Goal: Transaction & Acquisition: Purchase product/service

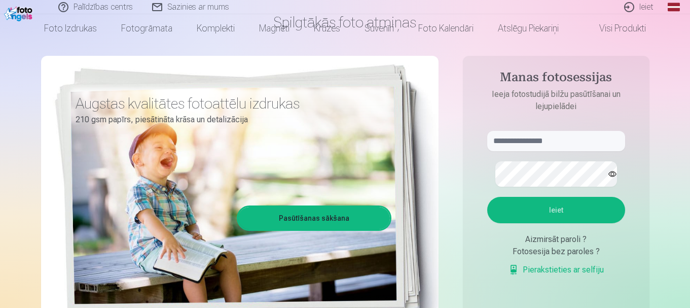
scroll to position [87, 0]
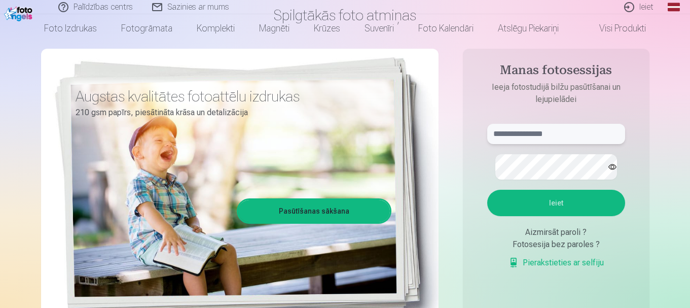
click at [544, 144] on input "text" at bounding box center [556, 134] width 138 height 20
type input "**********"
click at [487, 190] on button "Ieiet" at bounding box center [556, 203] width 138 height 26
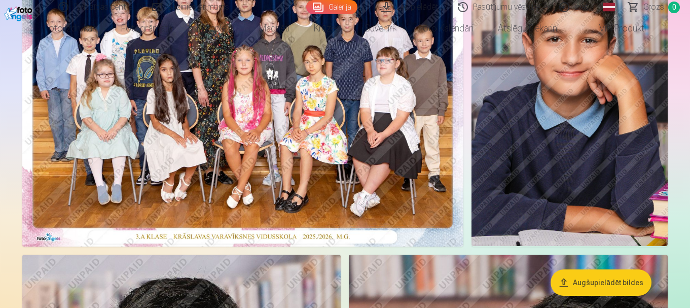
scroll to position [176, 0]
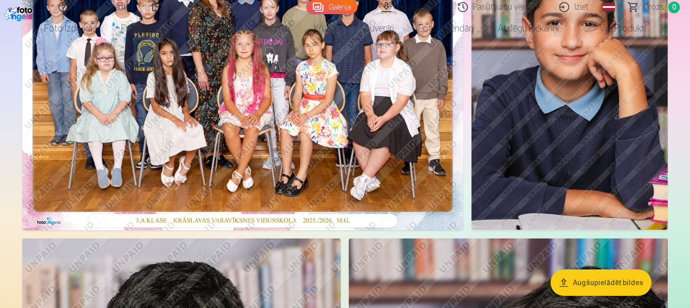
click at [589, 272] on button "Augšupielādēt bildes" at bounding box center [600, 282] width 101 height 26
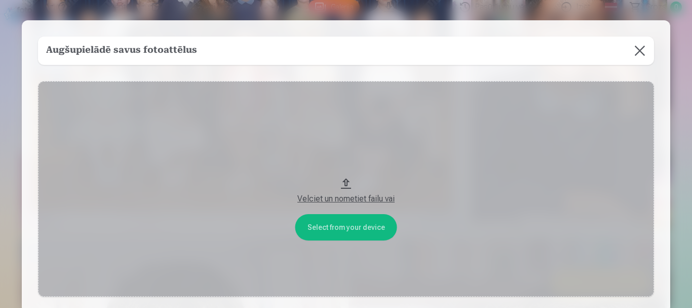
click at [645, 59] on button at bounding box center [640, 50] width 28 height 28
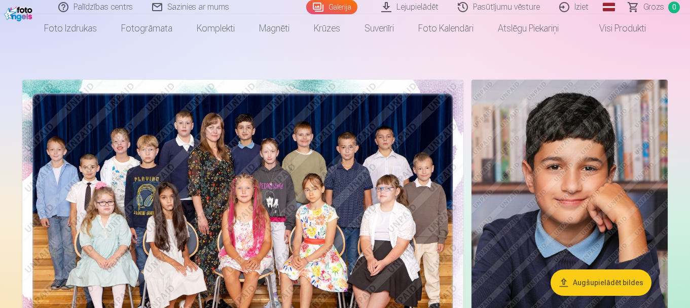
scroll to position [0, 0]
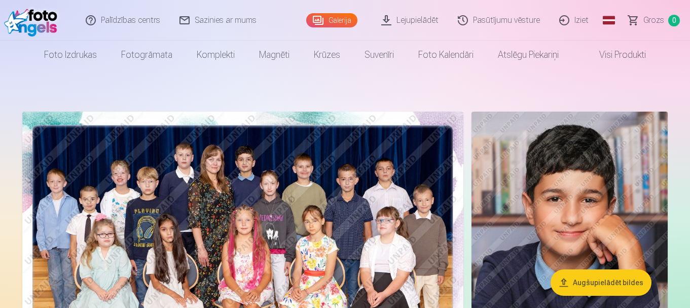
click at [372, 16] on link "Lejupielādēt" at bounding box center [410, 20] width 77 height 41
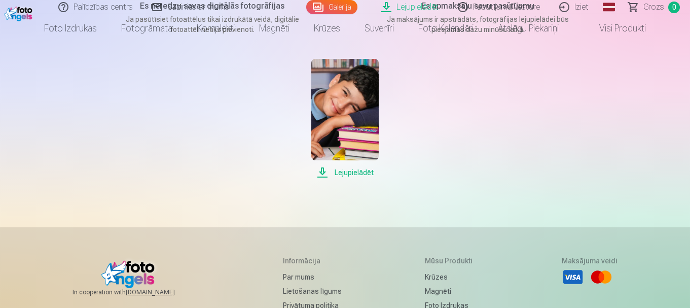
scroll to position [201, 0]
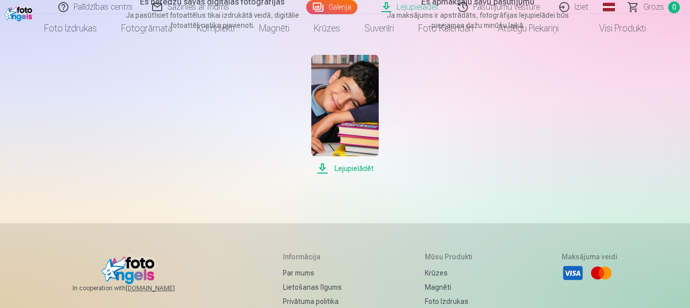
click at [354, 174] on span "Lejupielādēt" at bounding box center [344, 168] width 67 height 12
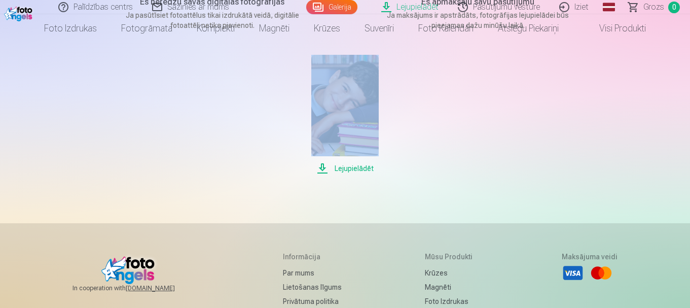
drag, startPoint x: 689, startPoint y: 99, endPoint x: 692, endPoint y: 59, distance: 40.6
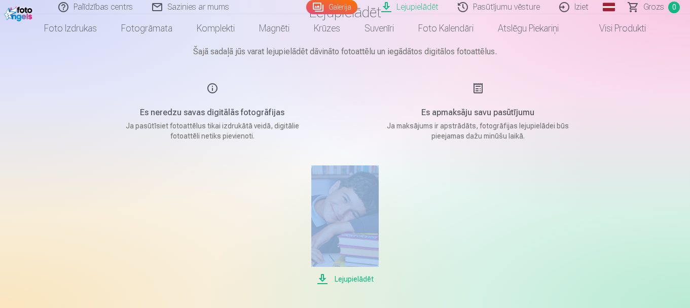
scroll to position [0, 0]
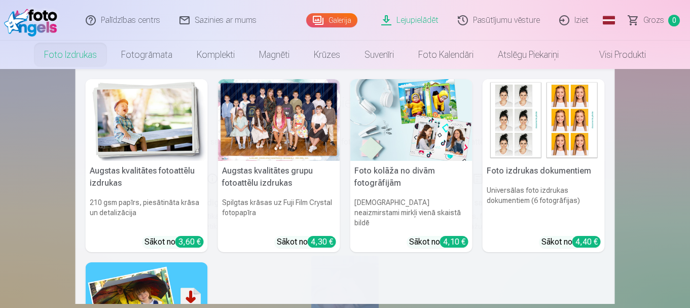
click at [32, 54] on link "Foto izdrukas" at bounding box center [70, 55] width 77 height 28
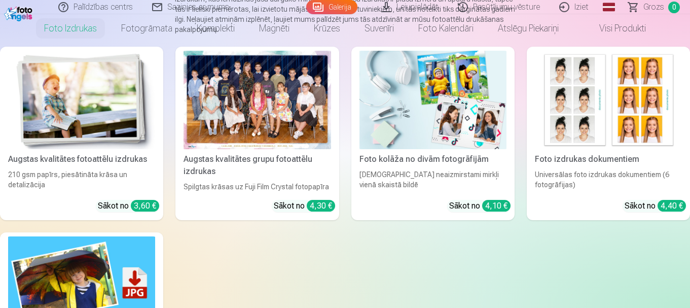
scroll to position [156, 0]
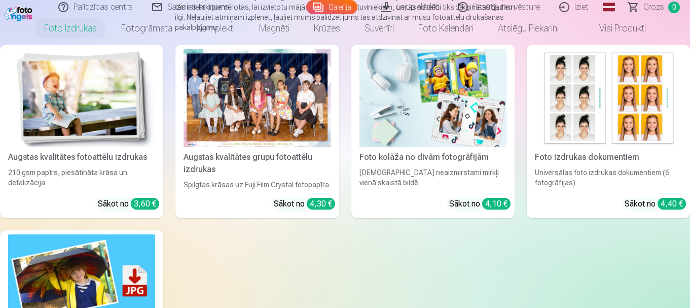
click at [317, 209] on div "4,30 €" at bounding box center [321, 204] width 28 height 12
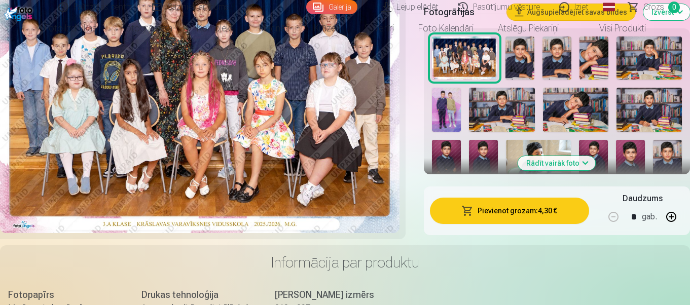
scroll to position [382, 0]
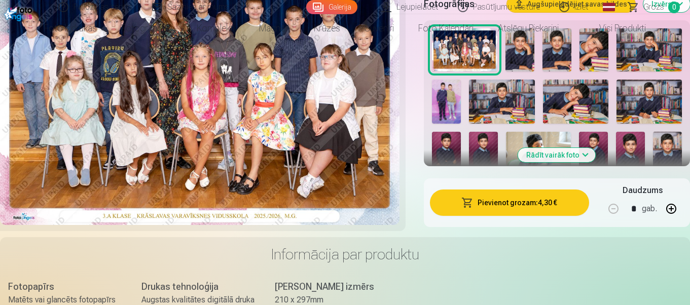
click at [608, 72] on img at bounding box center [593, 50] width 29 height 44
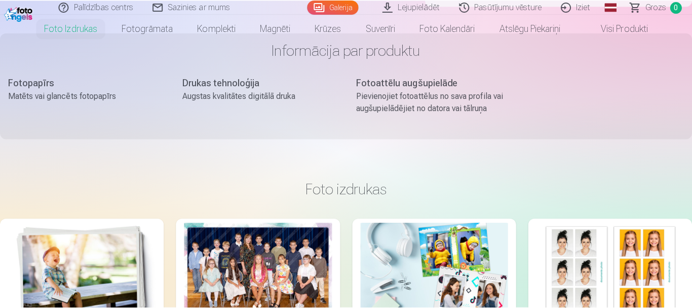
scroll to position [909, 0]
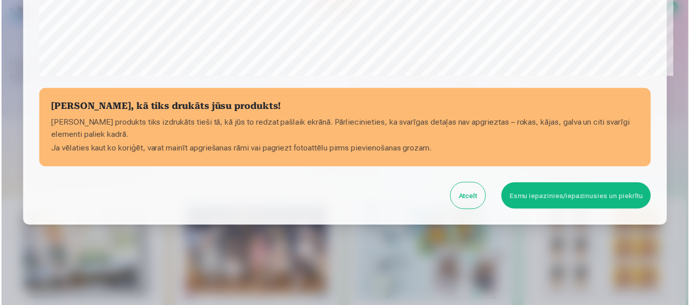
scroll to position [506, 0]
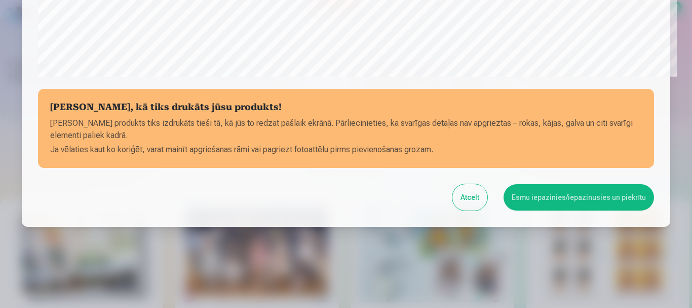
click at [453, 184] on button "Atcelt" at bounding box center [470, 197] width 35 height 26
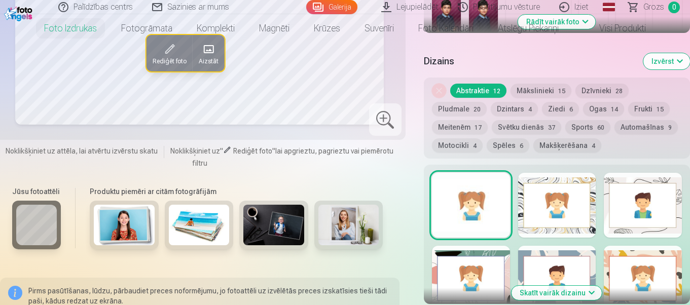
scroll to position [441, 0]
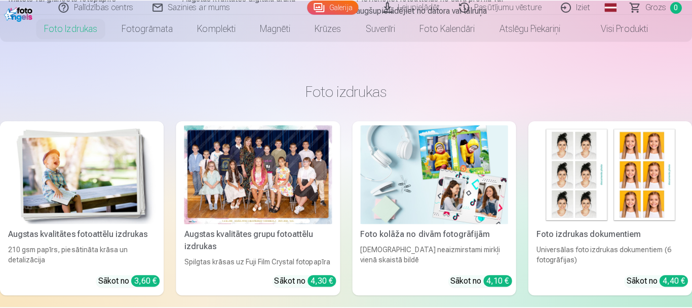
scroll to position [962, 0]
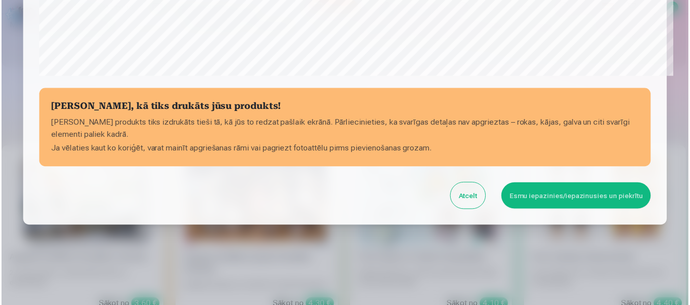
scroll to position [506, 0]
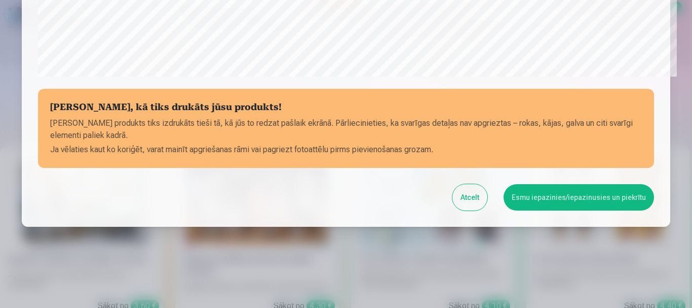
click at [593, 184] on button "Esmu iepazinies/iepazinusies un piekrītu" at bounding box center [579, 197] width 151 height 26
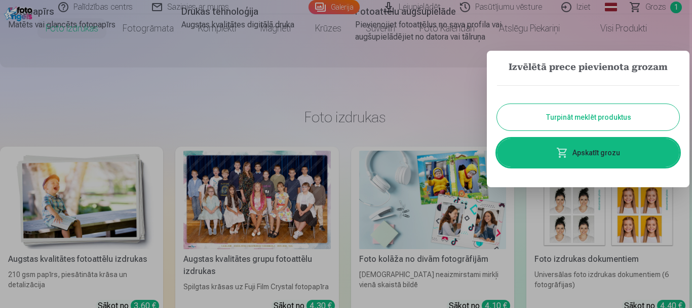
click at [619, 130] on button "Turpināt meklēt produktus" at bounding box center [588, 117] width 182 height 26
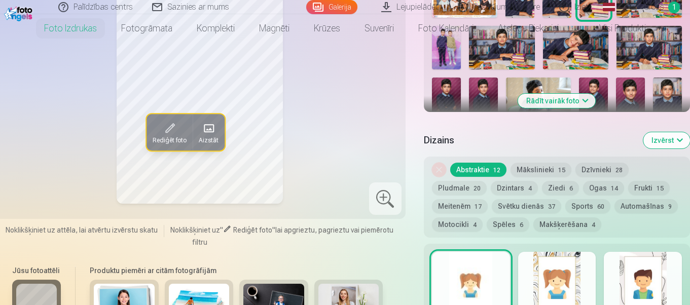
scroll to position [459, 0]
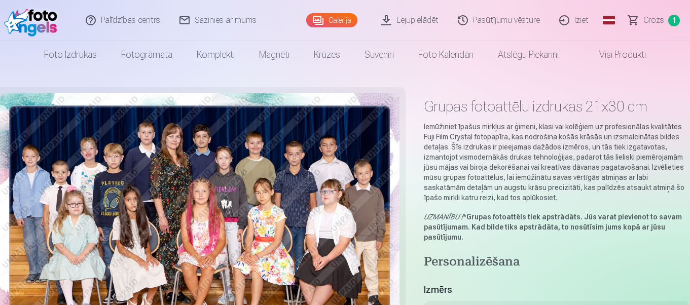
drag, startPoint x: 689, startPoint y: 18, endPoint x: 692, endPoint y: 34, distance: 17.0
click at [689, 34] on html "Palīdzības centrs Sazinies ar mums Galerija Lejupielādēt Pasūtījumu vēsture Izi…" at bounding box center [345, 152] width 690 height 305
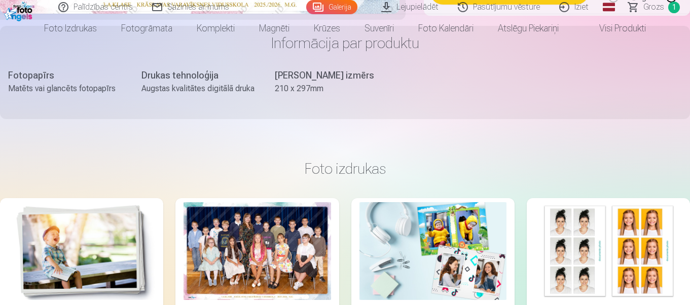
scroll to position [577, 0]
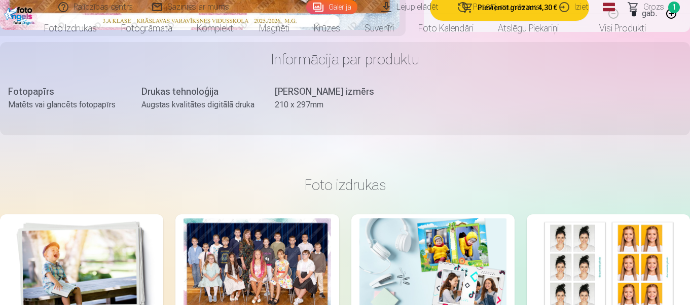
click at [533, 21] on button "Pievienot grozam : 4,30 €" at bounding box center [509, 7] width 159 height 26
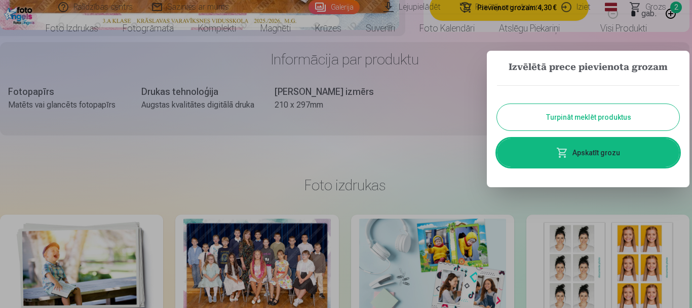
click at [590, 167] on link "Apskatīt grozu" at bounding box center [588, 152] width 182 height 28
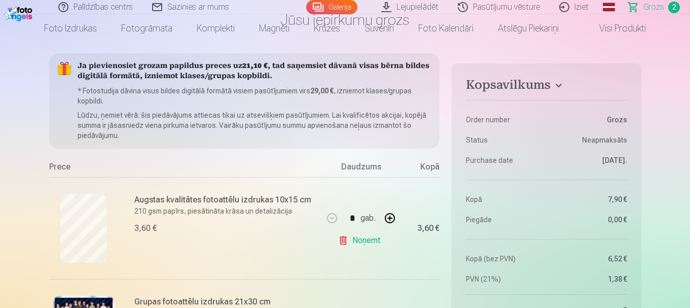
scroll to position [50, 0]
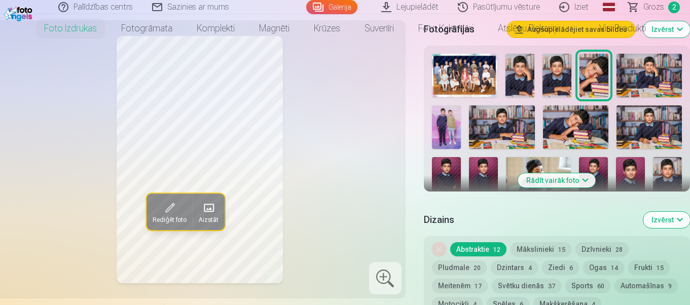
scroll to position [432, 0]
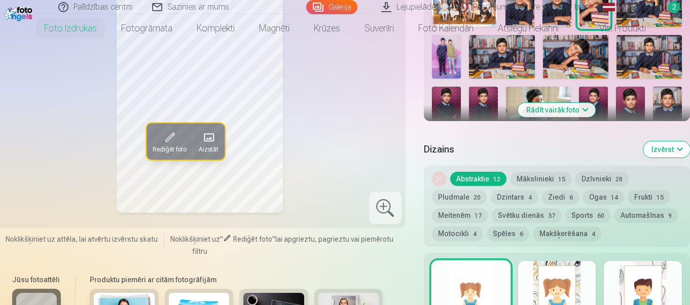
click at [546, 117] on button "Rādīt vairāk foto" at bounding box center [557, 110] width 78 height 14
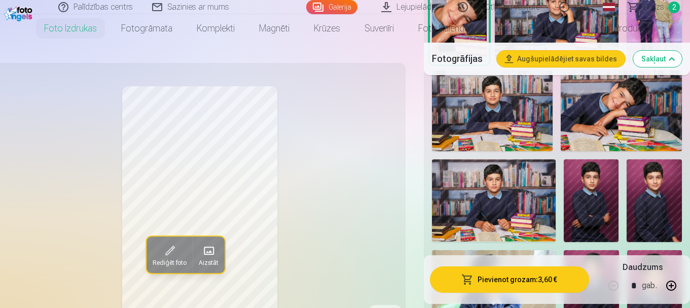
scroll to position [468, 0]
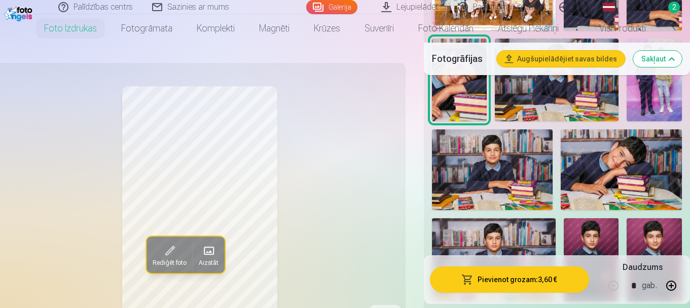
click at [654, 121] on img at bounding box center [653, 80] width 55 height 83
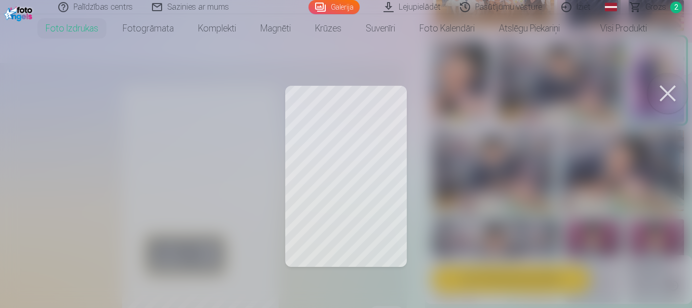
click at [435, 156] on div at bounding box center [346, 154] width 692 height 308
click at [666, 114] on button at bounding box center [668, 93] width 41 height 41
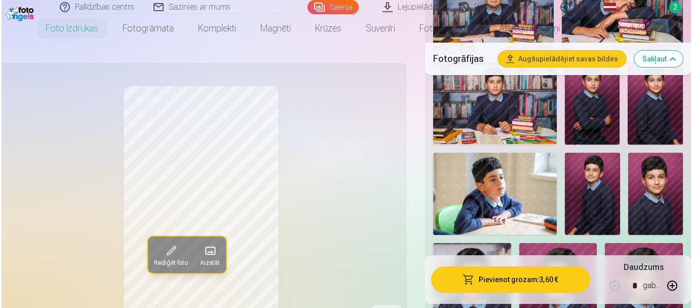
scroll to position [634, 0]
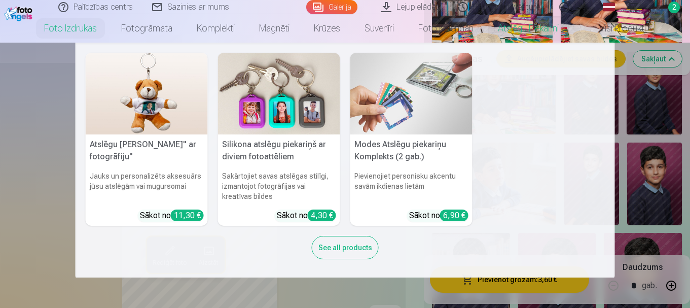
click at [646, 127] on nav "Atslēgu piekariņš Lācītis" ar fotogrāfiju" Jauks un personalizēts aksesuārs jūs…" at bounding box center [345, 160] width 690 height 235
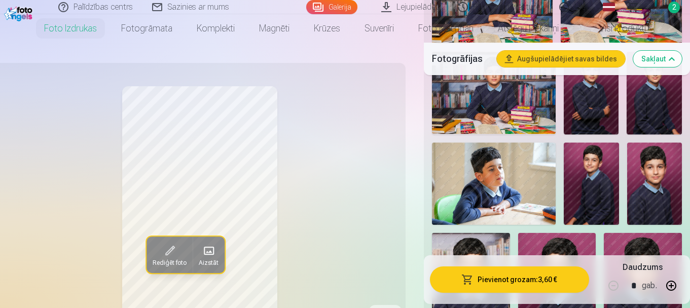
click at [646, 44] on img at bounding box center [620, 3] width 121 height 81
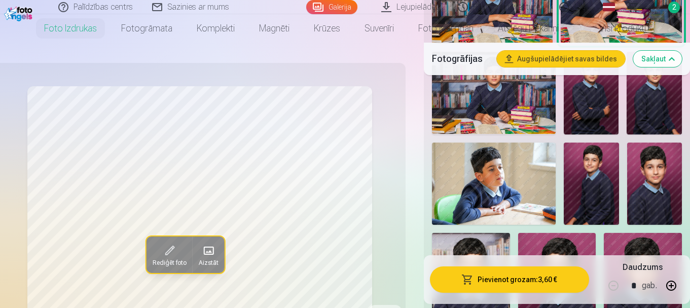
click at [470, 278] on button "Pievienot grozam : 3,60 €" at bounding box center [509, 279] width 159 height 26
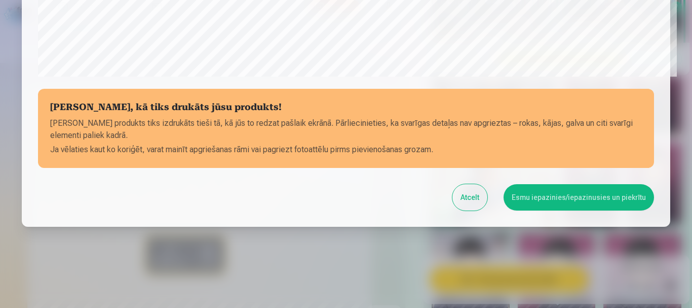
click at [620, 184] on button "Esmu iepazinies/iepazinusies un piekrītu" at bounding box center [579, 197] width 151 height 26
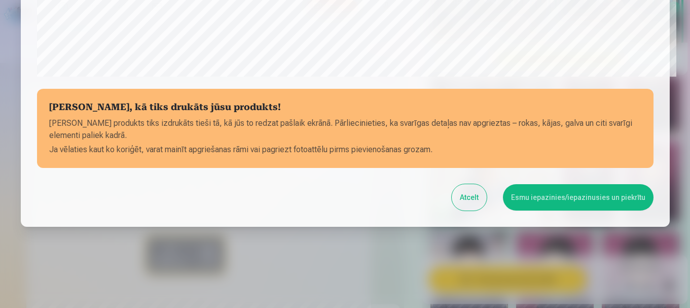
scroll to position [504, 0]
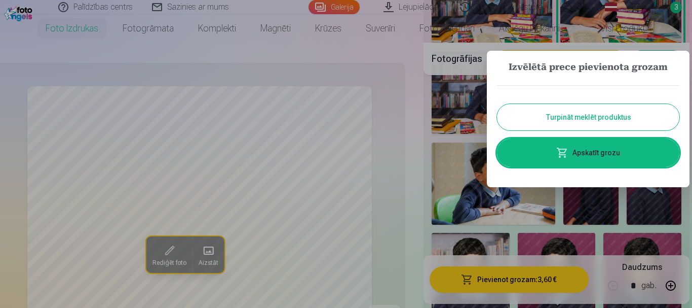
click at [607, 167] on link "Apskatīt grozu" at bounding box center [588, 152] width 182 height 28
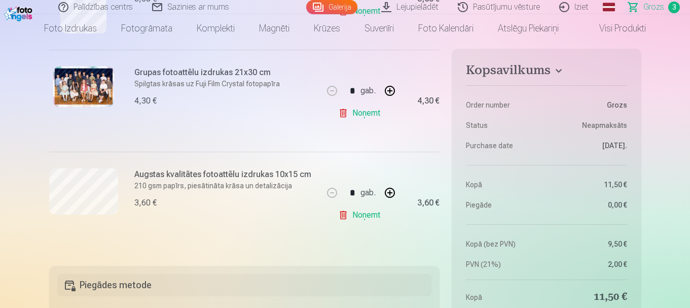
scroll to position [312, 0]
click at [372, 21] on link "Noņemt" at bounding box center [361, 11] width 46 height 20
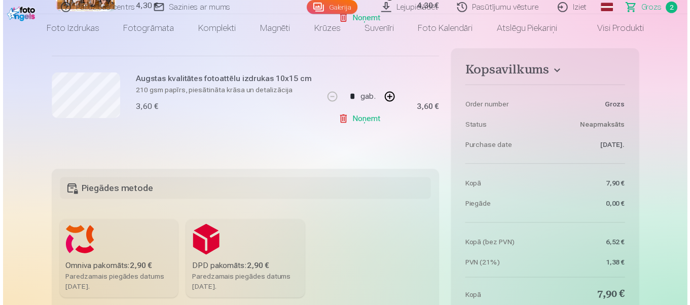
scroll to position [0, 0]
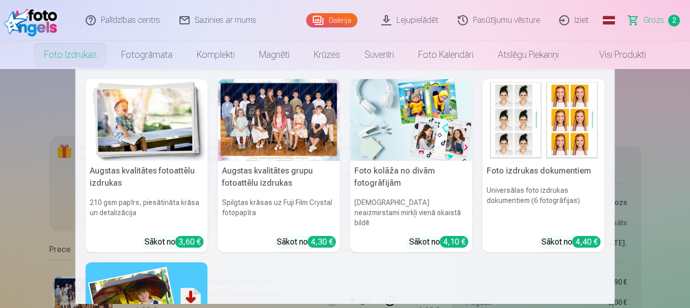
click at [243, 107] on div at bounding box center [279, 120] width 122 height 82
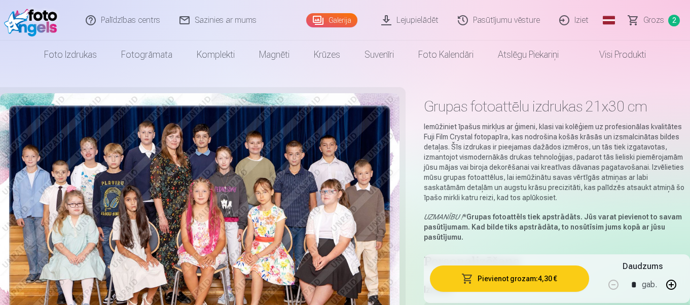
click at [658, 56] on link "Visi produkti" at bounding box center [614, 55] width 87 height 28
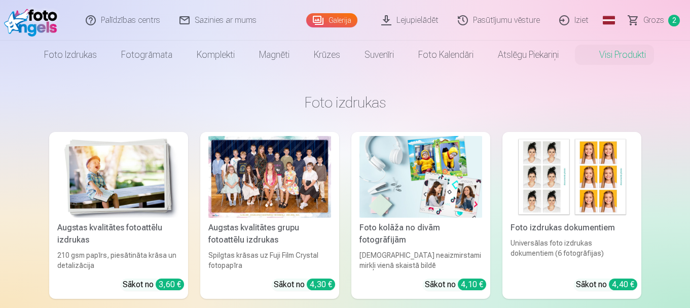
click at [317, 179] on div at bounding box center [269, 177] width 123 height 82
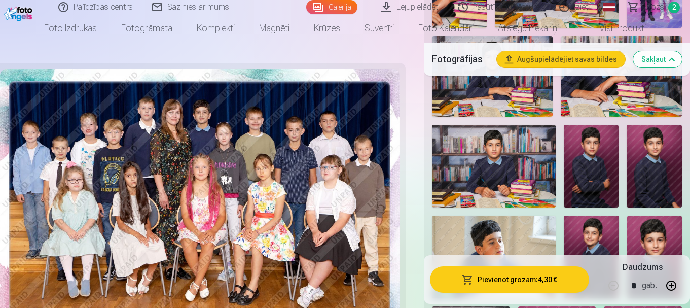
scroll to position [574, 0]
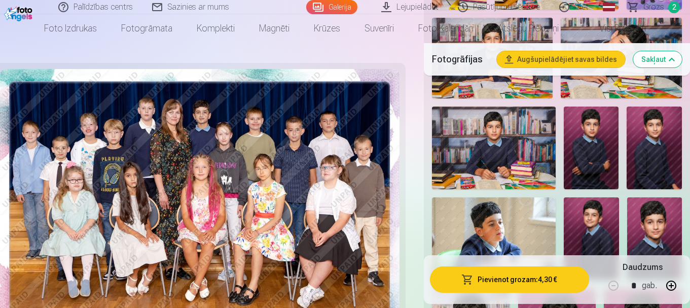
click at [329, 194] on img at bounding box center [199, 202] width 399 height 267
click at [433, 98] on img at bounding box center [492, 58] width 121 height 81
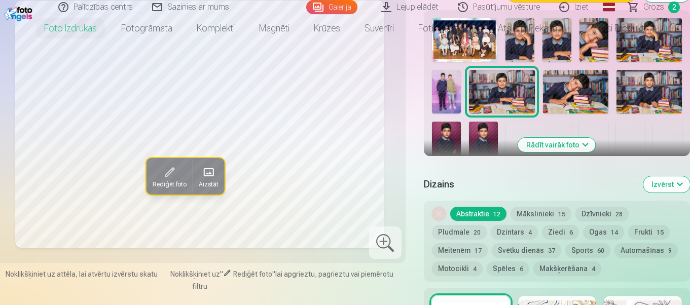
scroll to position [406, 0]
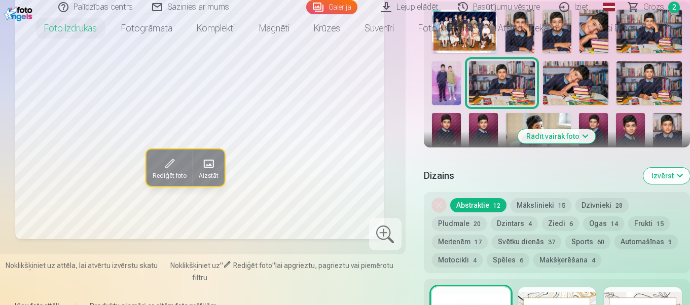
click at [534, 53] on img at bounding box center [519, 32] width 29 height 44
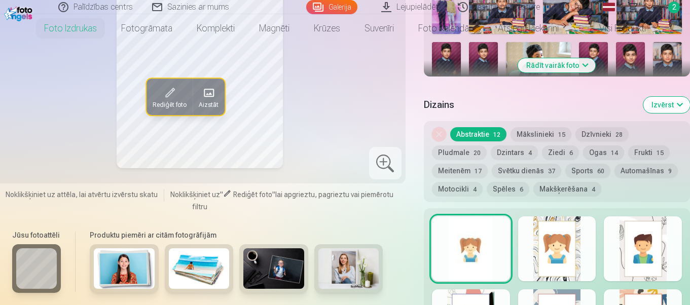
scroll to position [512, 0]
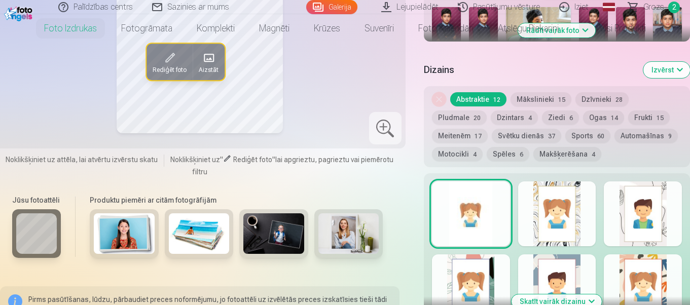
click at [575, 103] on div at bounding box center [557, 2] width 258 height 204
click at [570, 38] on button "Rādīt vairāk foto" at bounding box center [557, 30] width 78 height 14
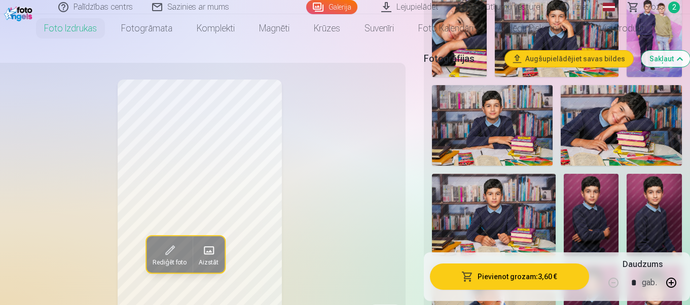
click at [486, 77] on img at bounding box center [459, 35] width 55 height 83
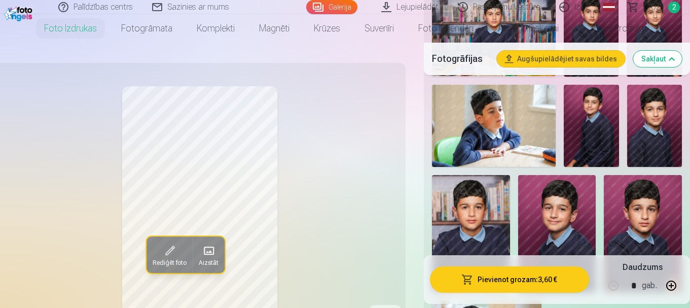
scroll to position [711, 0]
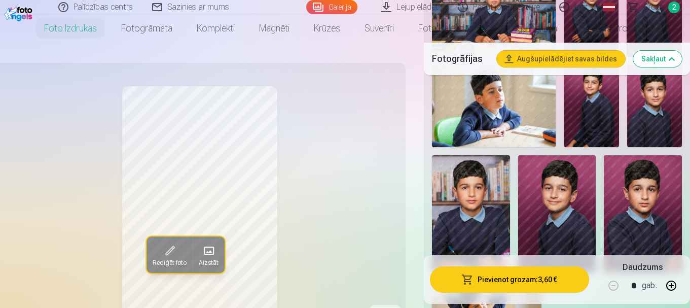
click at [493, 57] on img at bounding box center [494, 15] width 124 height 83
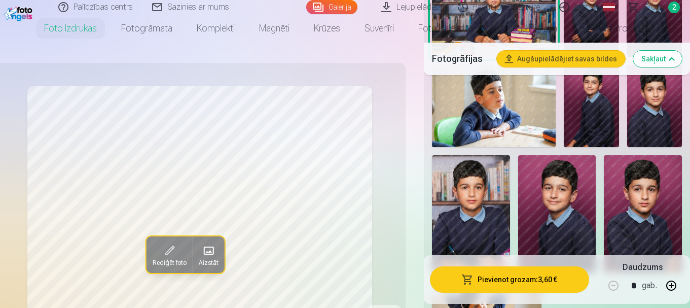
click at [579, 57] on img at bounding box center [591, 15] width 55 height 83
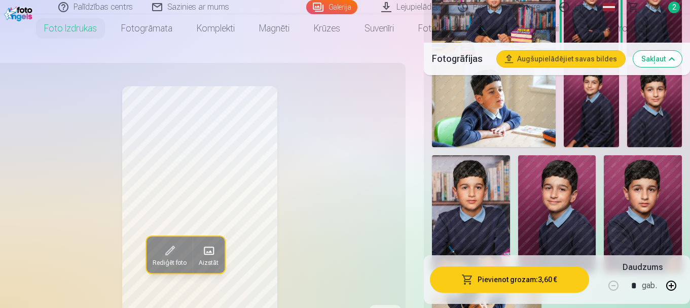
click at [630, 57] on img at bounding box center [653, 15] width 55 height 83
click at [587, 147] on img at bounding box center [591, 106] width 55 height 83
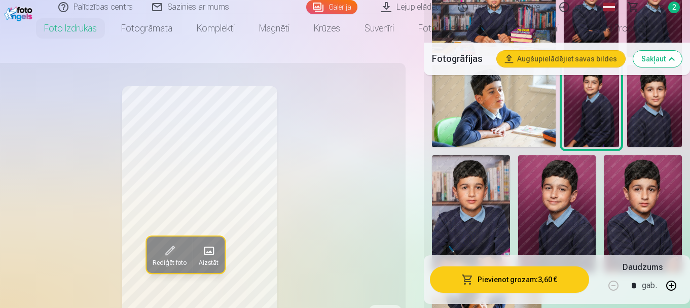
click at [643, 147] on img at bounding box center [654, 106] width 55 height 83
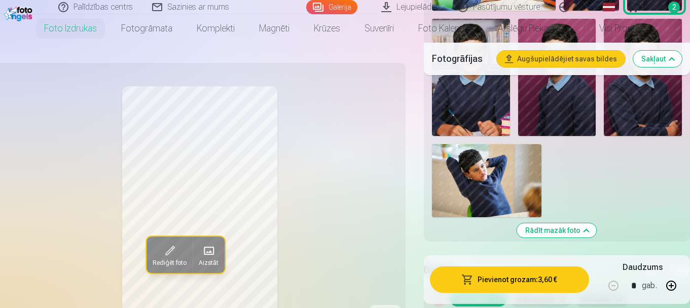
scroll to position [868, 0]
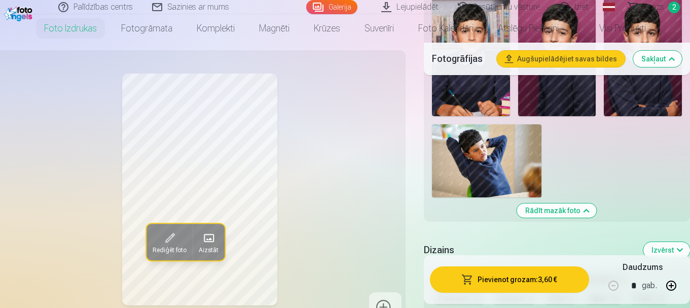
click at [448, 116] on img at bounding box center [471, 57] width 78 height 117
click at [518, 116] on img at bounding box center [557, 57] width 78 height 117
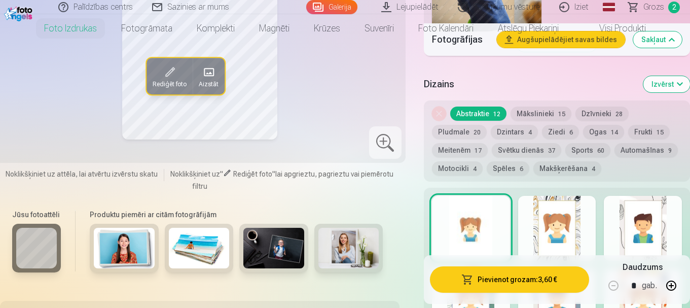
scroll to position [1043, 0]
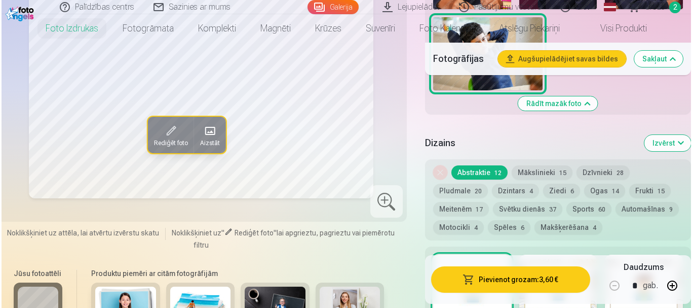
scroll to position [935, 0]
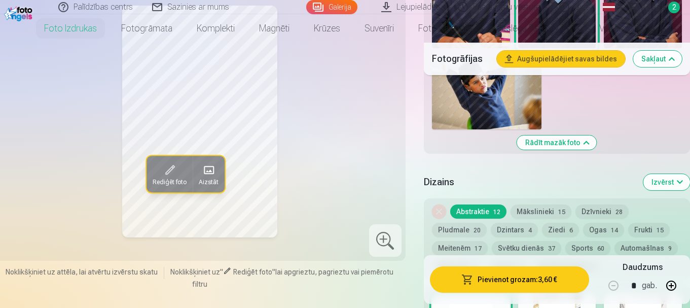
click at [495, 280] on button "Pievienot grozam : 3,60 €" at bounding box center [509, 279] width 159 height 26
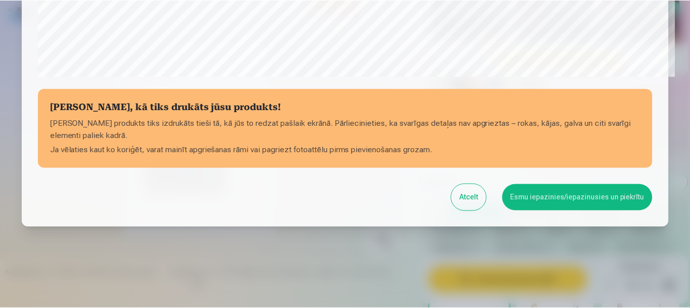
scroll to position [506, 0]
click at [598, 184] on button "Esmu iepazinies/iepazinusies un piekrītu" at bounding box center [579, 197] width 151 height 26
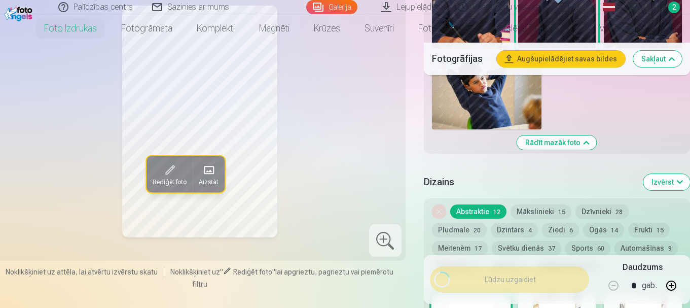
scroll to position [504, 0]
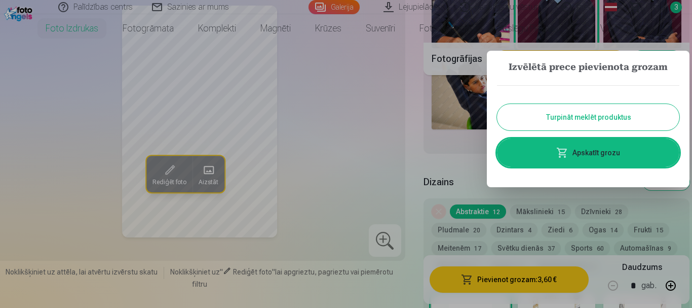
click at [609, 167] on link "Apskatīt grozu" at bounding box center [588, 152] width 182 height 28
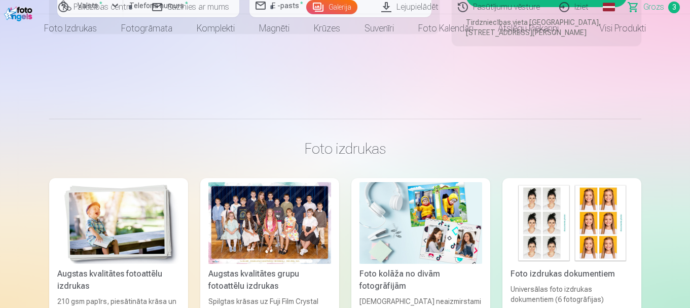
scroll to position [885, 0]
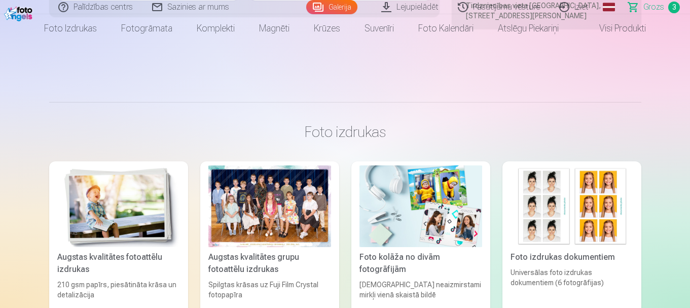
type input "****"
type input "*********"
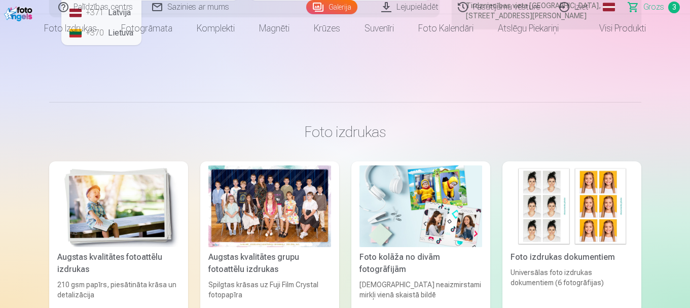
click at [122, 23] on li "+371 Latvija" at bounding box center [101, 13] width 72 height 20
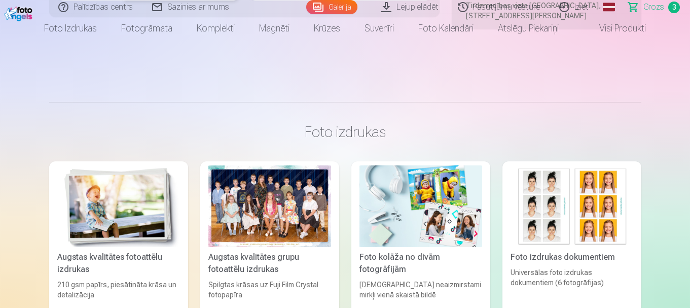
type input "********"
type input "**********"
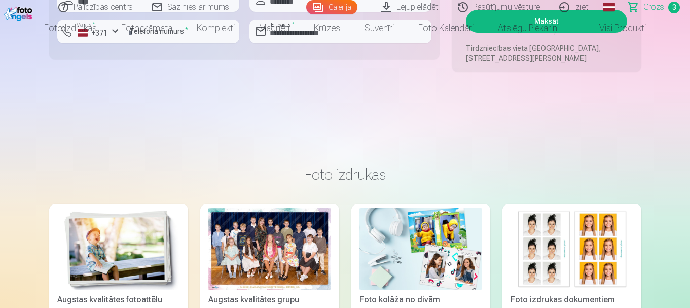
scroll to position [877, 0]
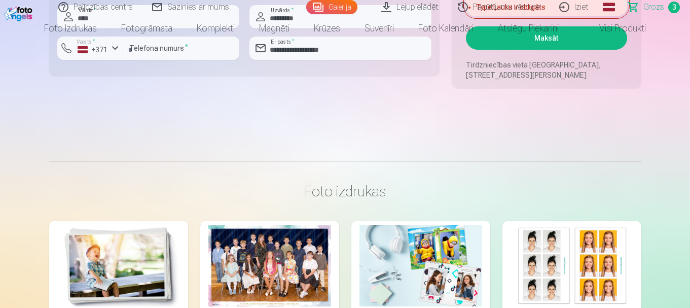
scroll to position [843, 0]
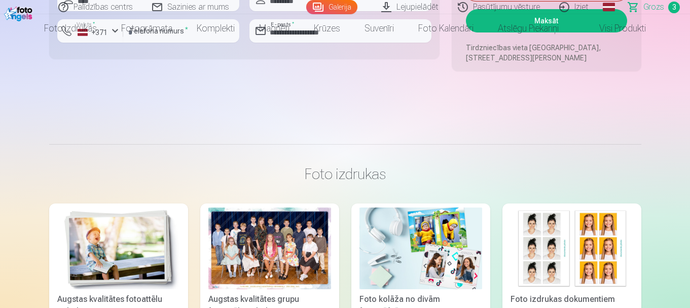
click at [543, 32] on button "Maksāt" at bounding box center [546, 20] width 161 height 23
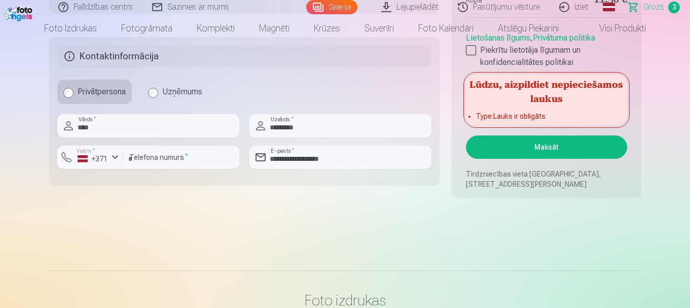
scroll to position [801, 0]
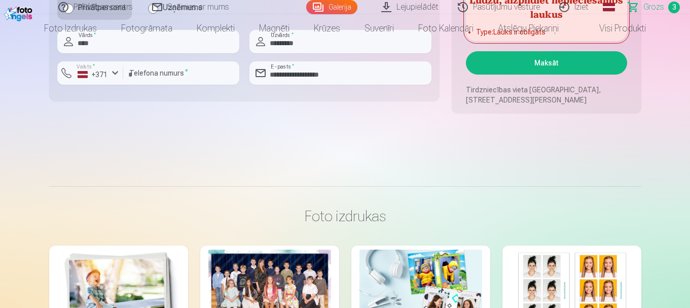
click at [551, 74] on button "Maksāt" at bounding box center [546, 62] width 161 height 23
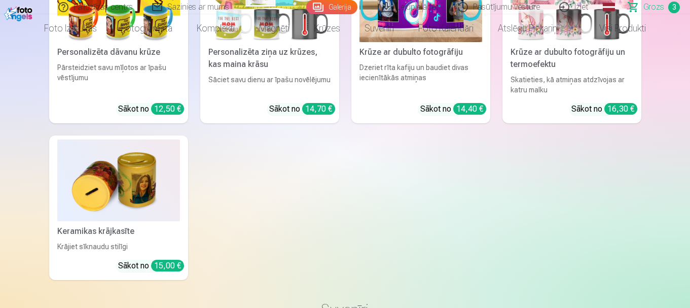
scroll to position [733, 0]
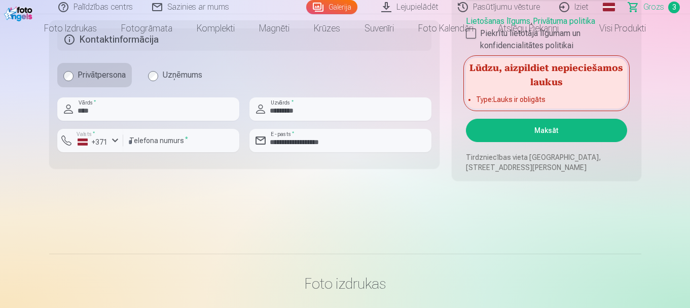
click at [649, 7] on span "Grozs" at bounding box center [653, 7] width 21 height 12
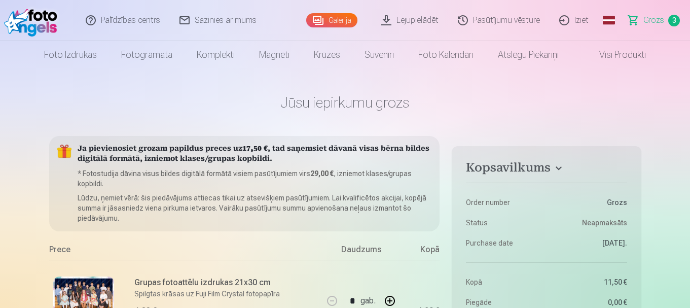
click at [645, 17] on span "Grozs" at bounding box center [653, 20] width 21 height 12
click at [483, 20] on link "Pasūtījumu vēsture" at bounding box center [498, 20] width 101 height 41
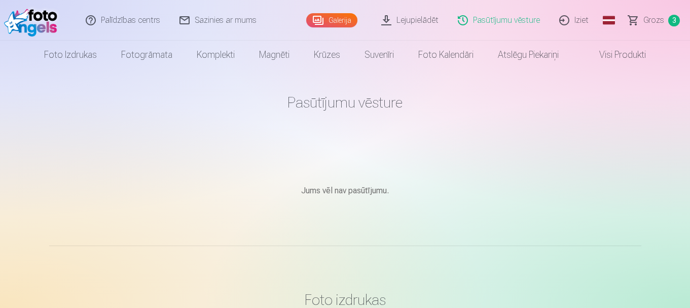
click at [648, 14] on span "Grozs" at bounding box center [653, 20] width 21 height 12
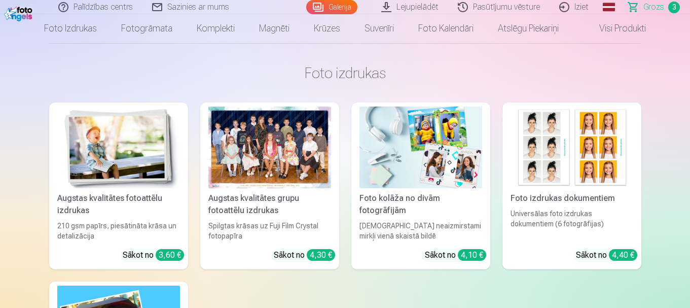
scroll to position [843, 0]
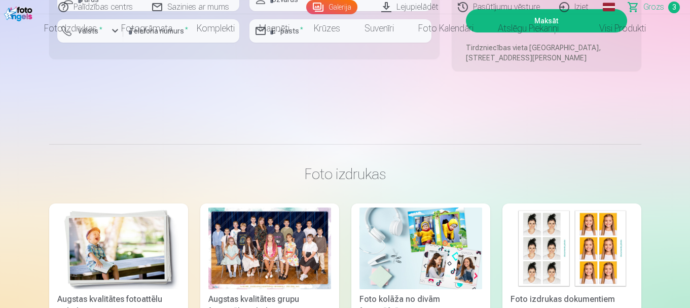
click at [538, 32] on button "Maksāt" at bounding box center [546, 20] width 161 height 23
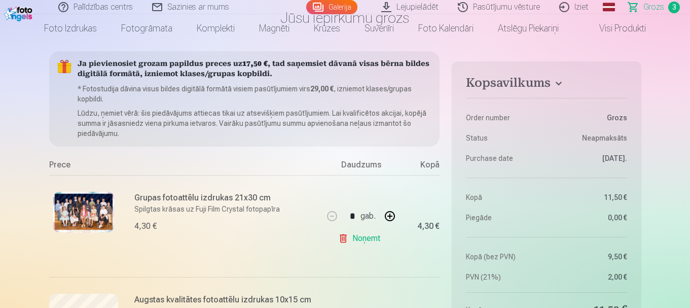
scroll to position [0, 0]
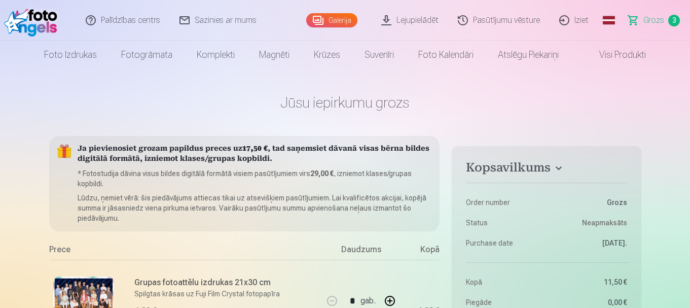
click at [372, 20] on link "Lejupielādēt" at bounding box center [410, 20] width 77 height 41
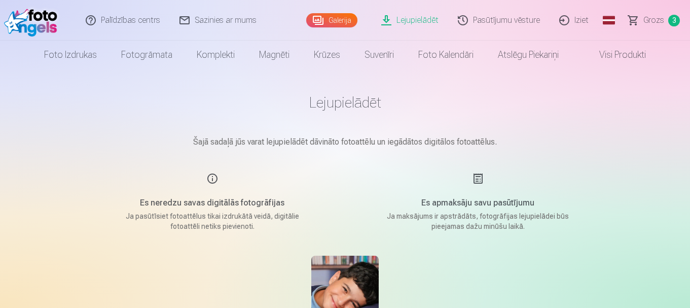
click at [129, 20] on link "Palīdzības centrs" at bounding box center [124, 20] width 94 height 41
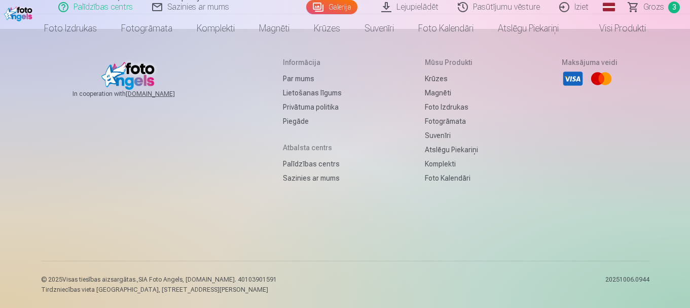
scroll to position [1046, 0]
click at [322, 171] on link "Palīdzības centrs" at bounding box center [312, 164] width 59 height 14
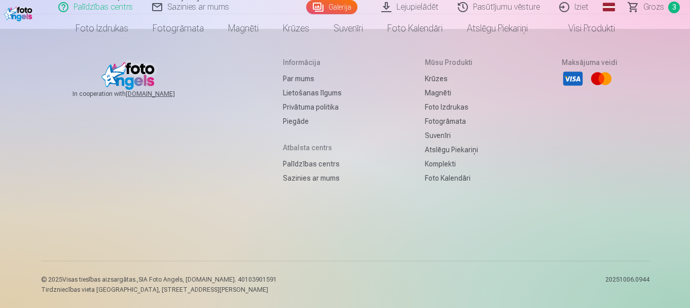
scroll to position [1012, 0]
click at [316, 185] on link "Sazinies ar mums" at bounding box center [312, 178] width 59 height 14
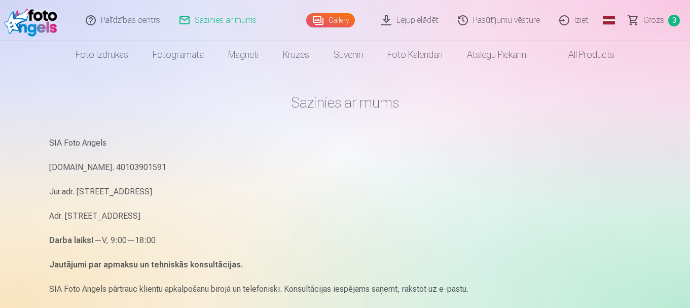
click at [648, 22] on span "Grozs" at bounding box center [653, 20] width 21 height 12
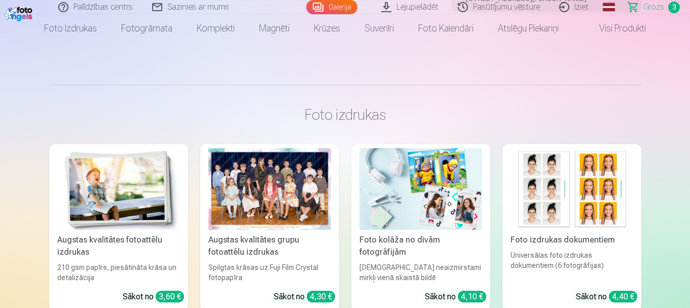
scroll to position [919, 0]
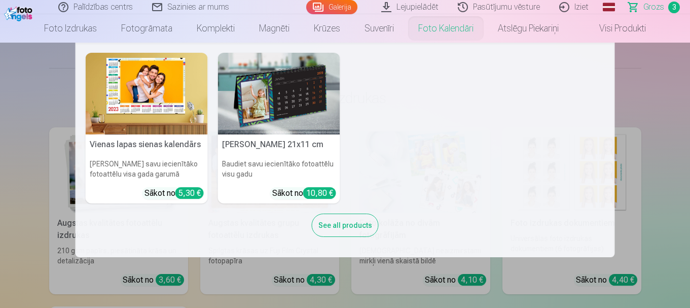
click at [685, 112] on nav "Vienas lapas sienas kalendārs Parādiet savu iecienītāko fotoattēlu visa gada ga…" at bounding box center [345, 150] width 690 height 214
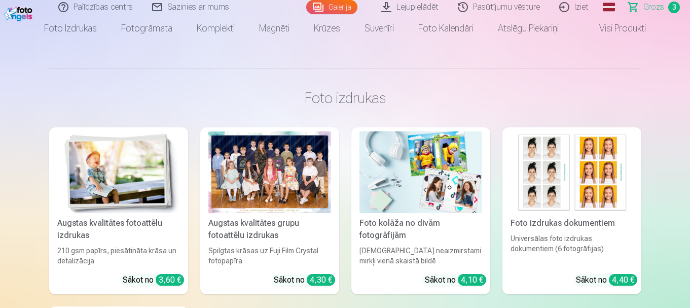
scroll to position [835, 0]
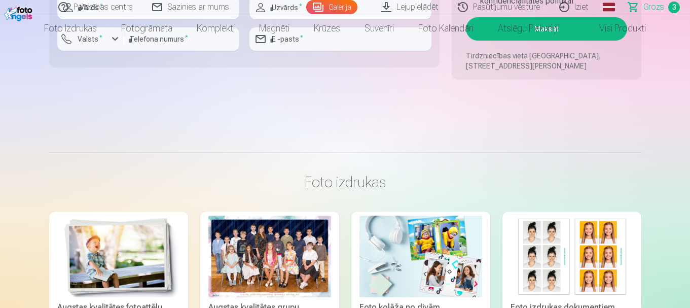
click at [651, 6] on span "Grozs" at bounding box center [653, 7] width 21 height 12
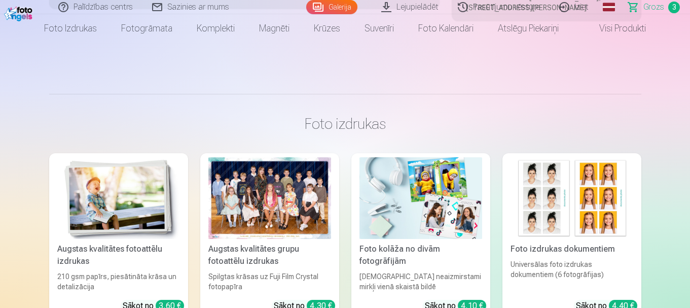
scroll to position [902, 0]
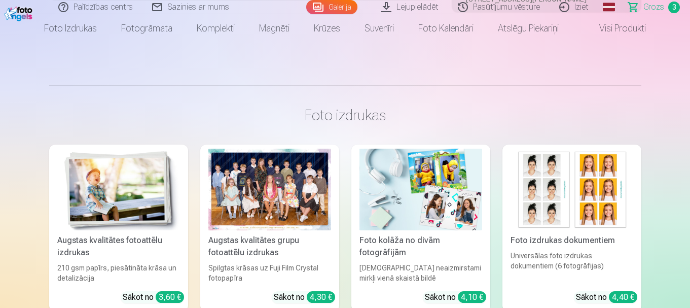
type input "****"
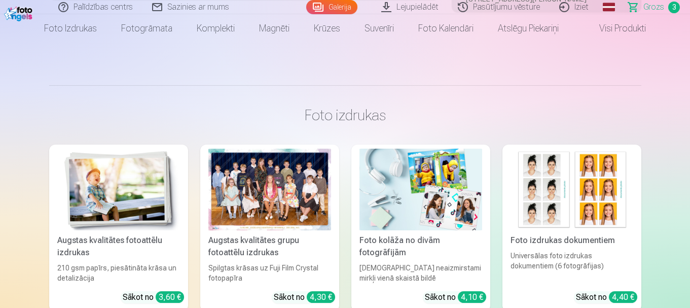
type input "*********"
type input "**********"
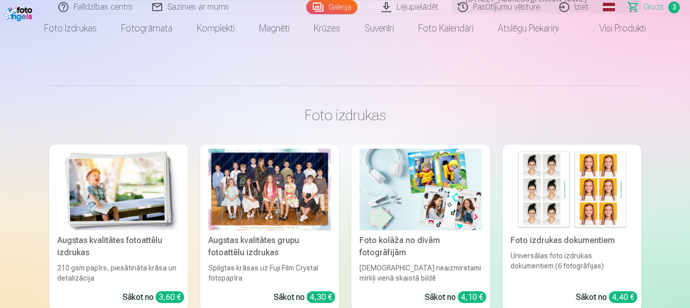
type input "********"
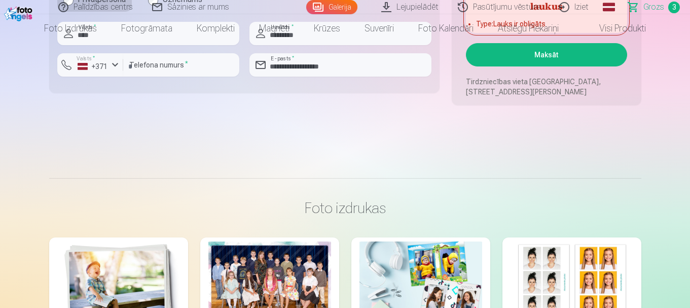
scroll to position [826, 0]
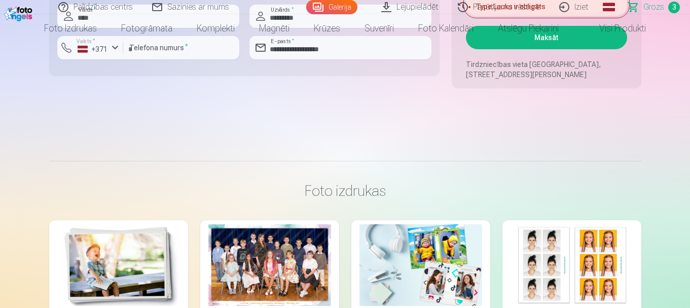
drag, startPoint x: 689, startPoint y: 62, endPoint x: 692, endPoint y: 101, distance: 38.6
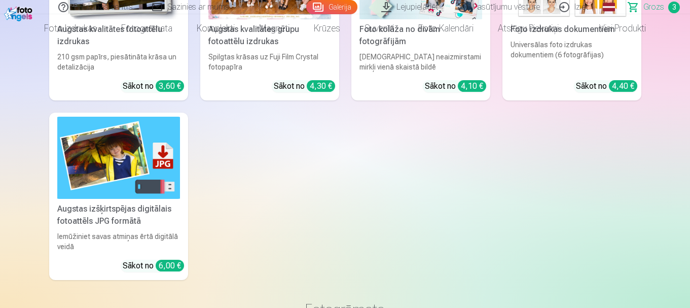
scroll to position [1146, 0]
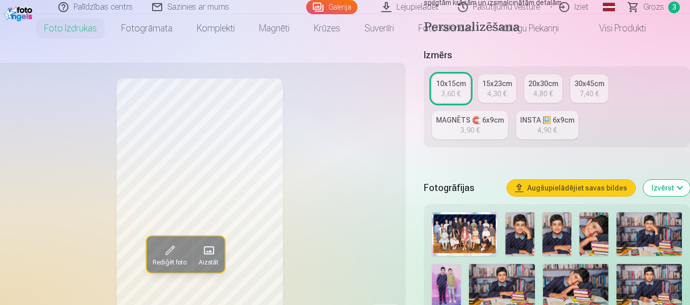
scroll to position [212, 0]
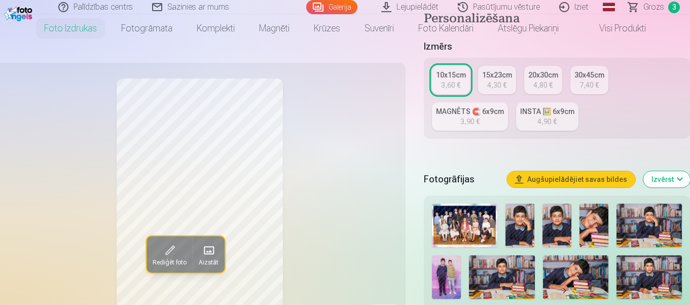
click at [436, 80] on div "10x15cm" at bounding box center [451, 75] width 30 height 10
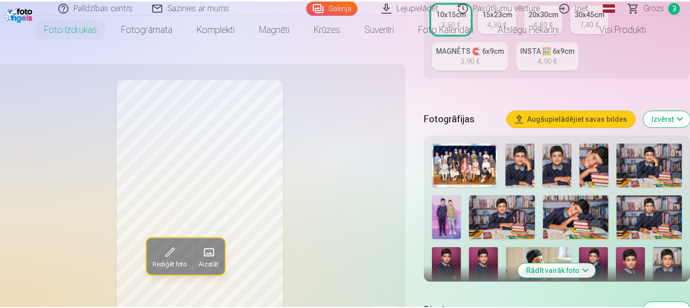
scroll to position [0, 0]
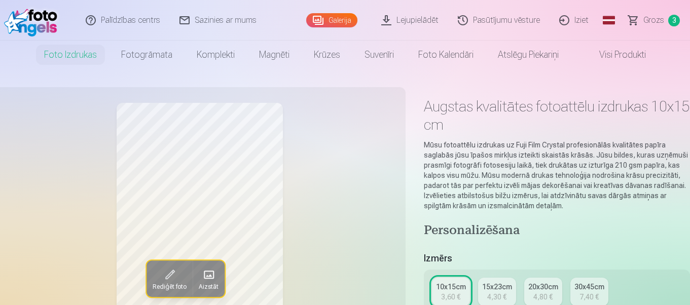
click at [648, 19] on span "Grozs" at bounding box center [653, 20] width 21 height 12
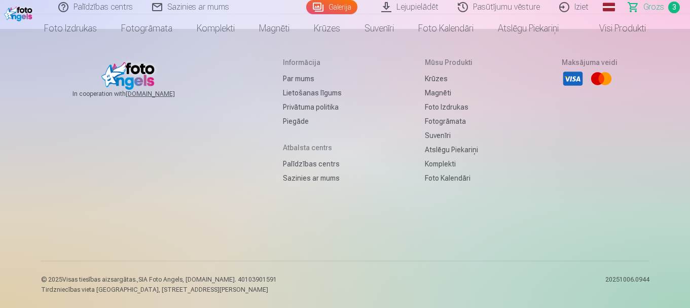
scroll to position [4677, 0]
click at [333, 185] on link "Sazinies ar mums" at bounding box center [312, 178] width 59 height 14
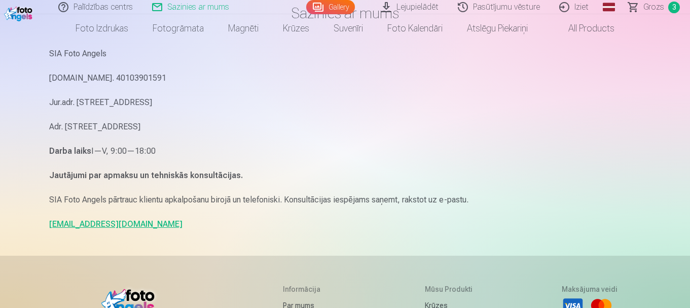
scroll to position [94, 0]
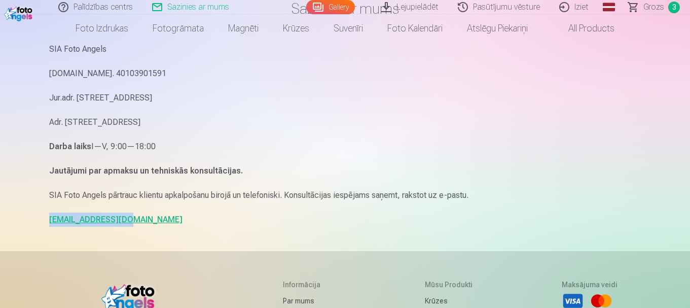
drag, startPoint x: 139, startPoint y: 281, endPoint x: 43, endPoint y: 287, distance: 95.9
click at [43, 287] on div "Sazinies ar mums SIA Foto Angels [DOMAIN_NAME]. 40103901591 Jur.adr. [STREET_AD…" at bounding box center [345, 217] width 608 height 623
copy link "info@fotoangels.lv"
click at [656, 9] on span "Grozs" at bounding box center [653, 7] width 21 height 12
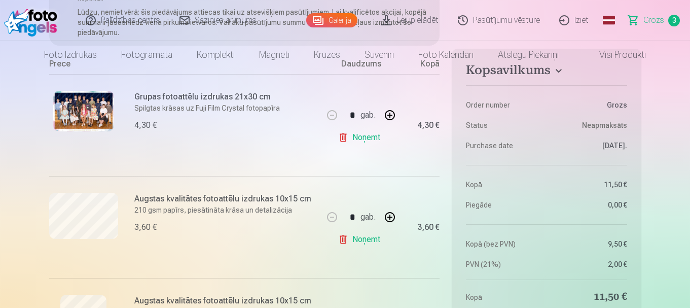
scroll to position [253, 0]
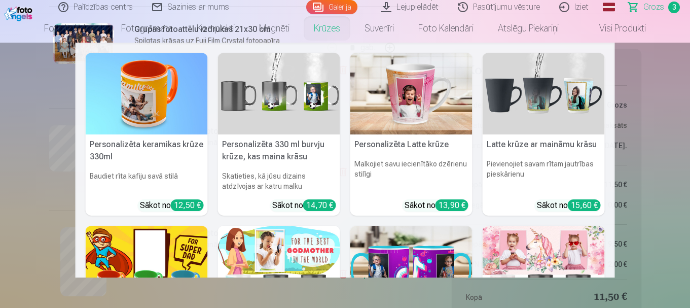
click at [195, 95] on img at bounding box center [147, 94] width 122 height 82
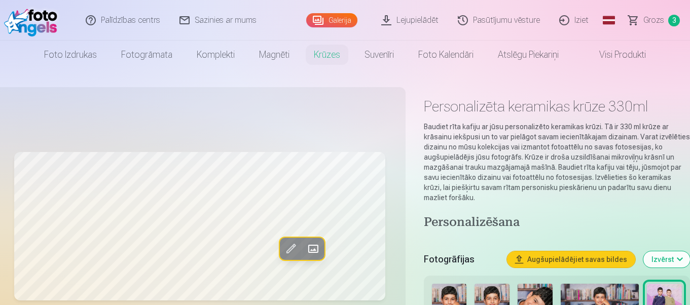
click at [654, 18] on span "Grozs" at bounding box center [653, 20] width 21 height 12
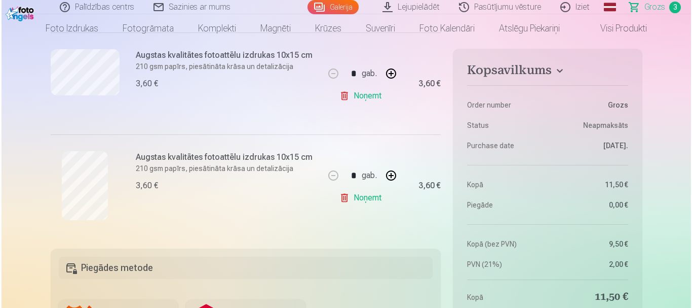
scroll to position [270, 0]
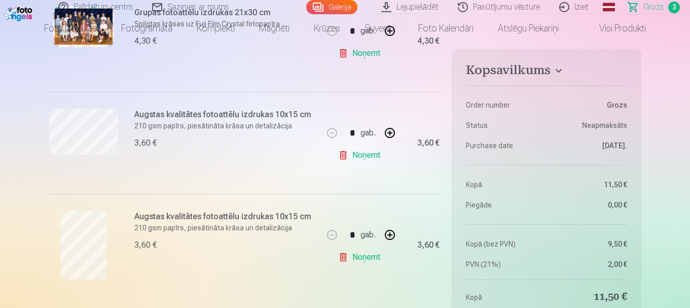
click at [202, 29] on p "Spilgtas krāsas uz Fuji Film Crystal fotopapīra" at bounding box center [225, 24] width 183 height 10
click at [82, 47] on img at bounding box center [83, 27] width 61 height 41
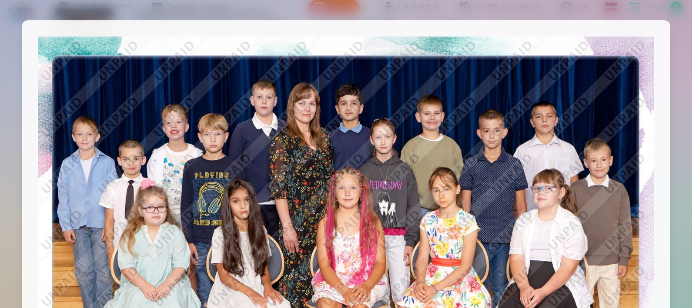
drag, startPoint x: 683, startPoint y: 52, endPoint x: 651, endPoint y: 42, distance: 33.0
click at [651, 42] on div at bounding box center [346, 241] width 649 height 443
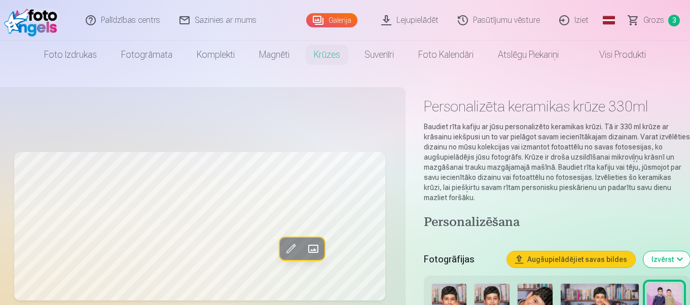
click at [653, 20] on span "Grozs" at bounding box center [653, 20] width 21 height 12
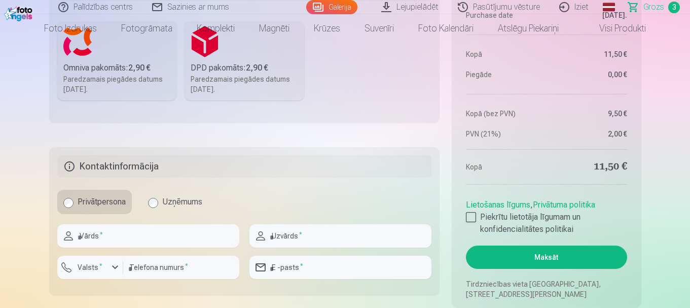
scroll to position [615, 0]
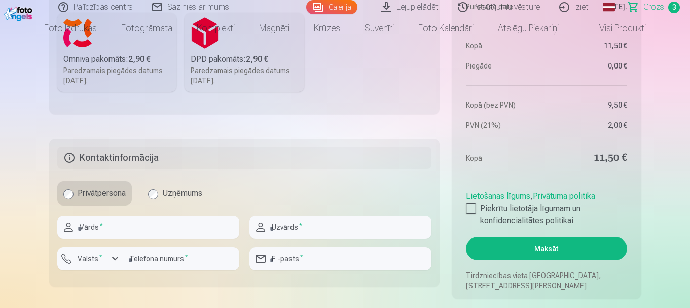
click at [102, 65] on div "Omniva pakomāts : 2,90 €" at bounding box center [116, 59] width 107 height 12
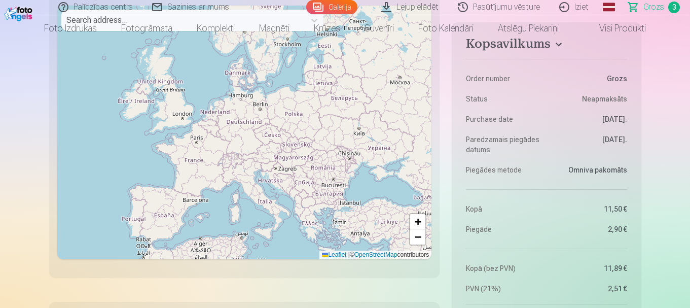
scroll to position [776, 0]
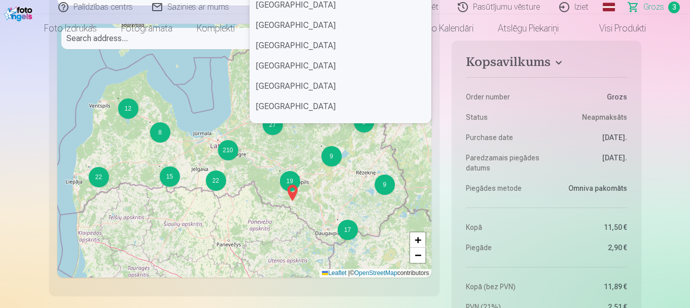
scroll to position [506, 0]
click at [426, 123] on div "Alūksnes novads Līvānu novads Gulbenes novads Ventspils novads Valkas novads Sa…" at bounding box center [340, 47] width 181 height 152
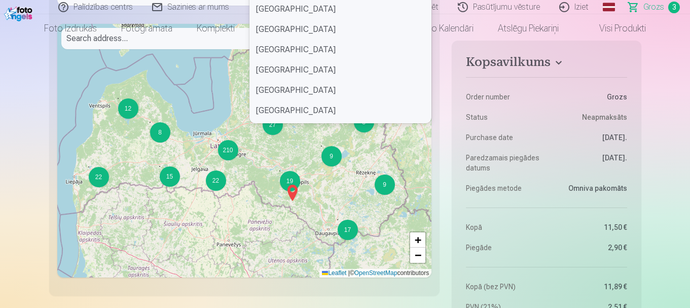
scroll to position [804, 0]
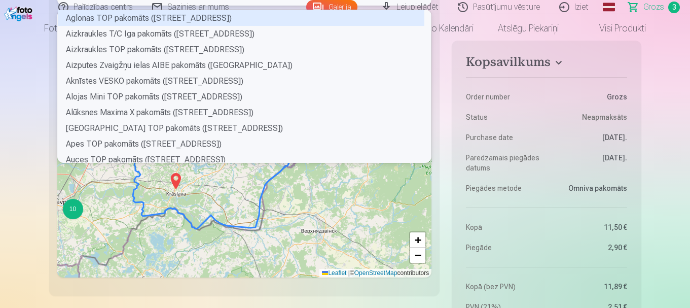
scroll to position [149, 363]
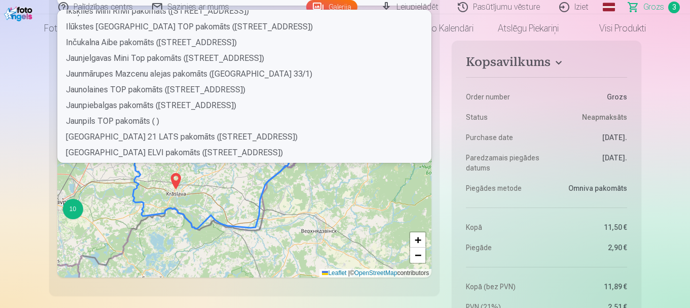
scroll to position [1033, 0]
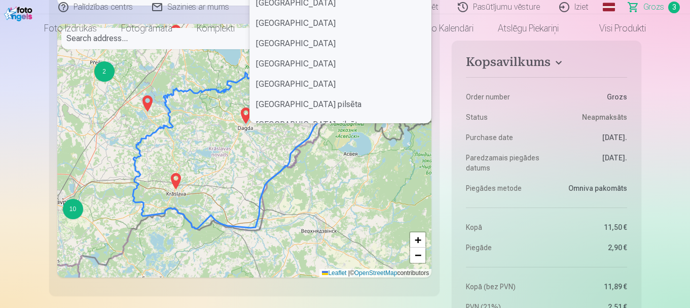
scroll to position [697, 0]
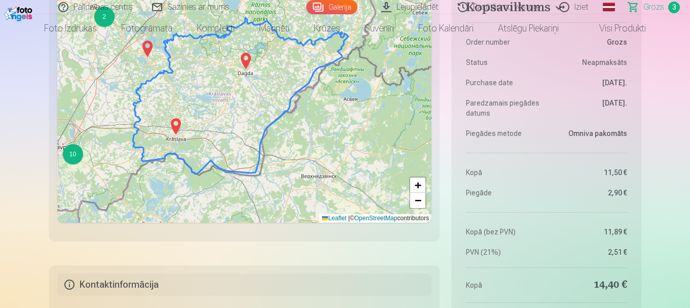
scroll to position [840, 0]
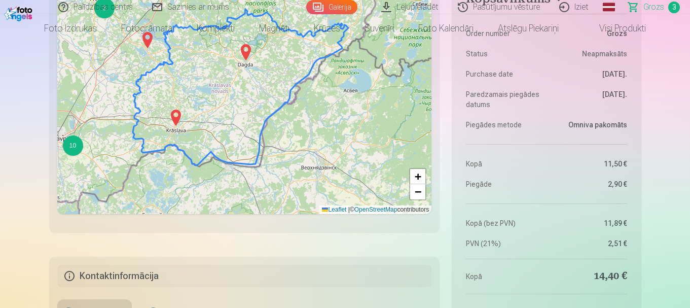
click at [181, 130] on img at bounding box center [176, 117] width 16 height 24
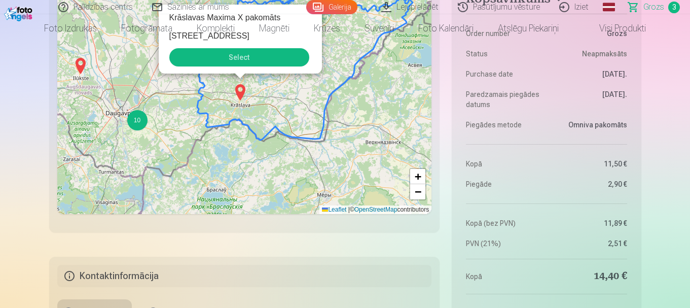
click at [268, 66] on button "Select" at bounding box center [239, 57] width 140 height 18
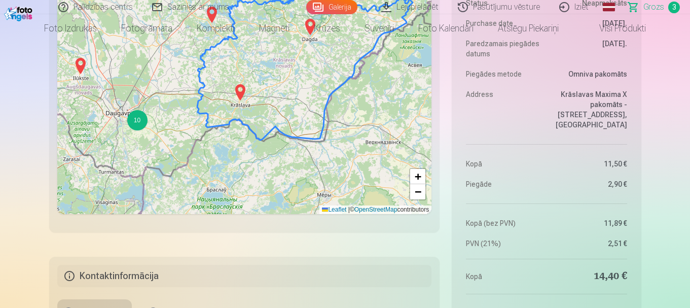
click at [243, 104] on img at bounding box center [240, 92] width 16 height 24
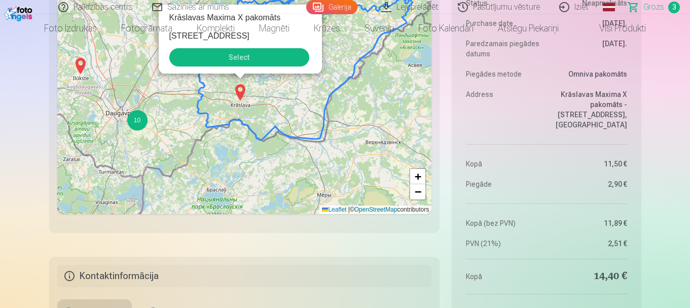
click at [247, 66] on button "Select" at bounding box center [239, 57] width 140 height 18
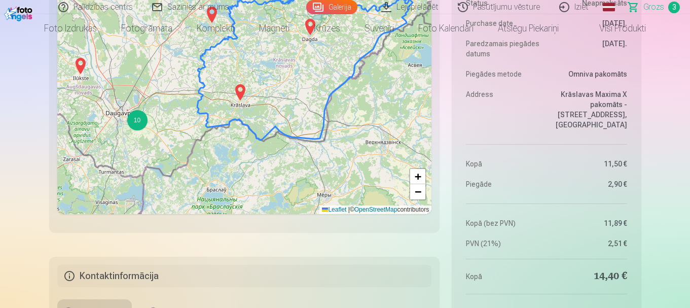
click at [245, 104] on img at bounding box center [240, 92] width 16 height 24
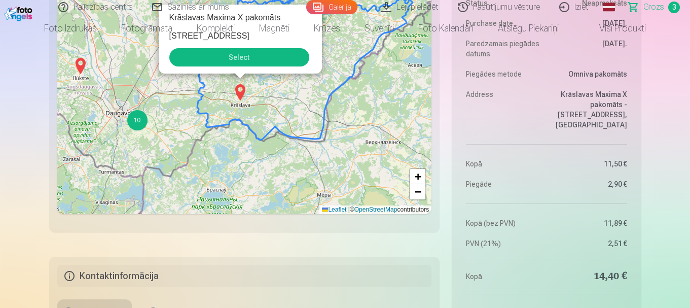
click at [246, 66] on button "Select" at bounding box center [239, 57] width 140 height 18
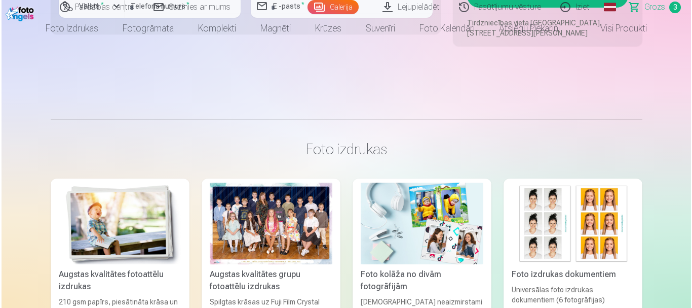
scroll to position [1219, 0]
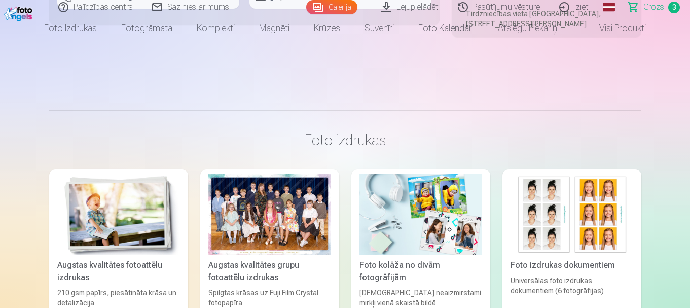
type input "****"
type input "*********"
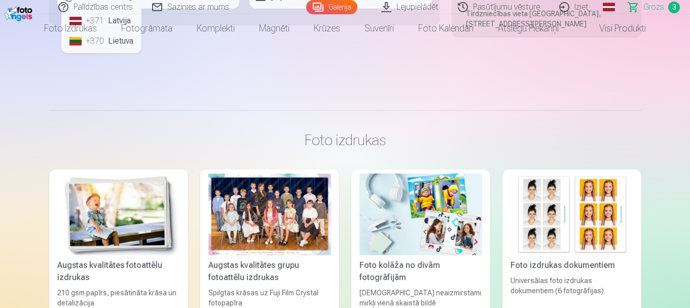
click at [106, 27] on div "+371" at bounding box center [96, 21] width 20 height 12
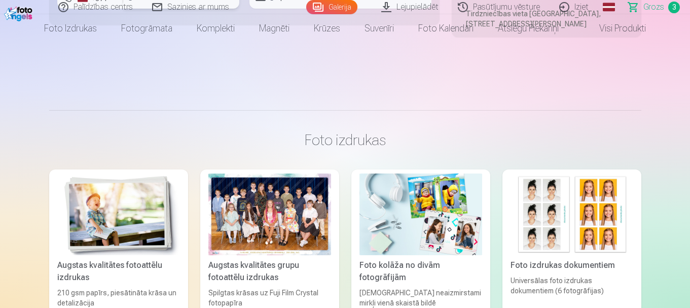
type input "********"
type input "**********"
